Goal: Information Seeking & Learning: Learn about a topic

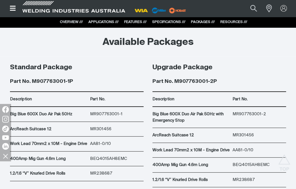
scroll to position [2574, 0]
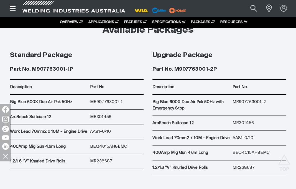
click at [13, 12] on button "Open top menu" at bounding box center [12, 8] width 17 height 17
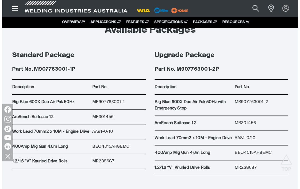
scroll to position [2571, 0]
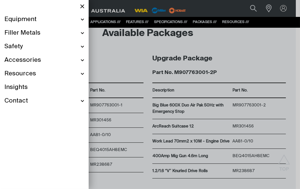
click at [29, 18] on span "Equipment" at bounding box center [20, 19] width 32 height 8
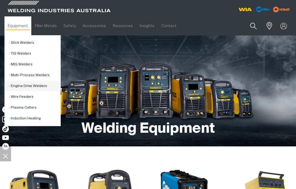
click at [22, 82] on link "Engine Drive Welders" at bounding box center [34, 86] width 51 height 11
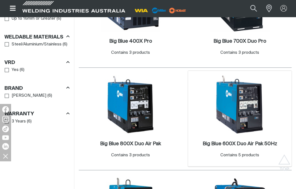
scroll to position [360, 0]
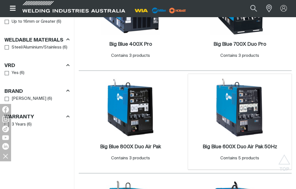
click at [253, 124] on img at bounding box center [239, 107] width 59 height 59
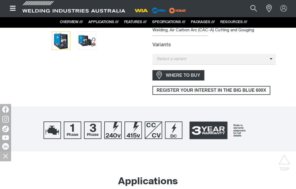
scroll to position [138, 0]
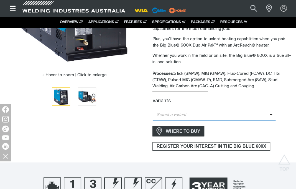
click at [215, 112] on span "Select a variant" at bounding box center [210, 115] width 117 height 6
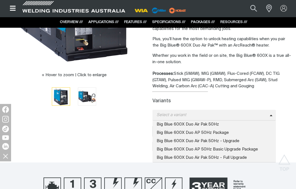
click at [126, 131] on div "Hover to zoom | Click to enlarge" at bounding box center [73, 38] width 139 height 226
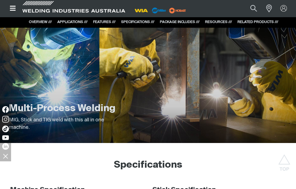
scroll to position [747, 0]
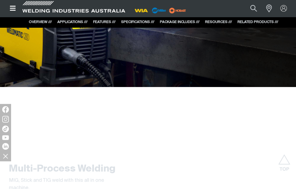
scroll to position [830, 0]
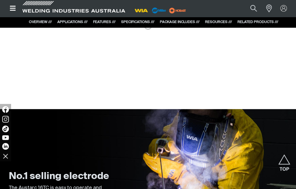
scroll to position [304, 0]
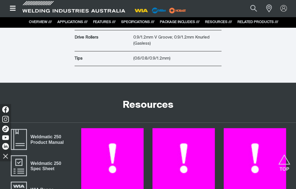
scroll to position [1245, 0]
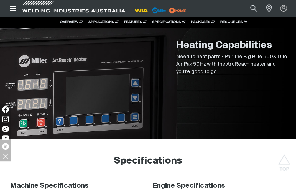
scroll to position [1578, 0]
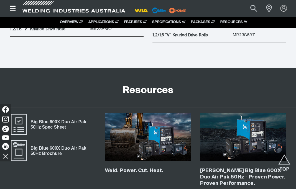
scroll to position [2546, 0]
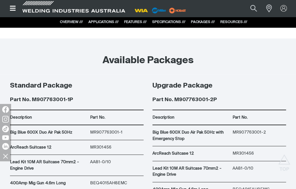
scroll to position [2546, 0]
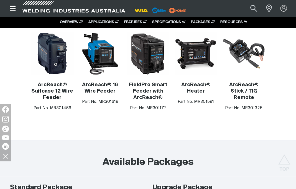
scroll to position [2546, 0]
